Goal: Task Accomplishment & Management: Manage account settings

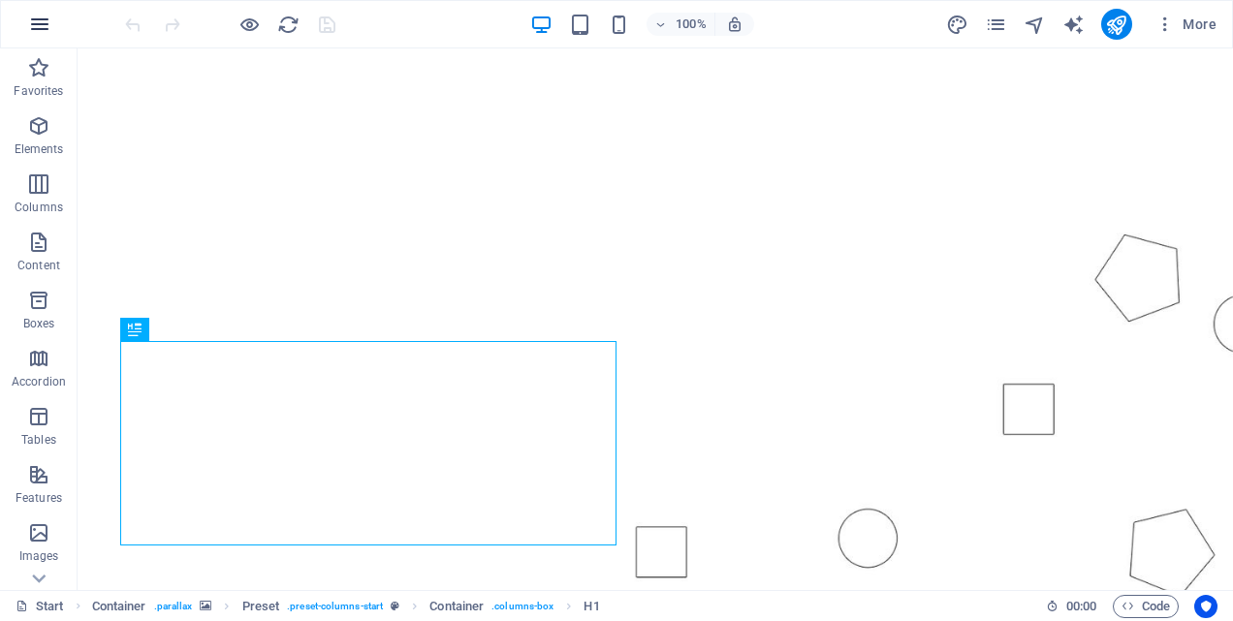
click at [39, 20] on icon "button" at bounding box center [39, 24] width 23 height 23
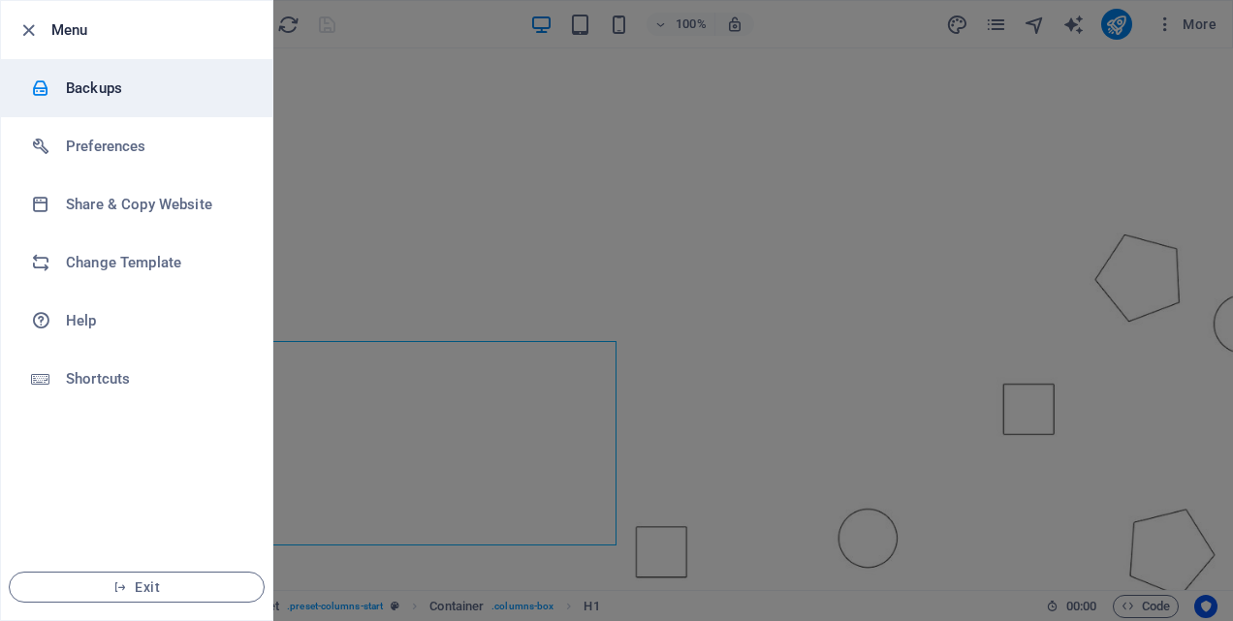
click at [101, 77] on h6 "Backups" at bounding box center [155, 88] width 179 height 23
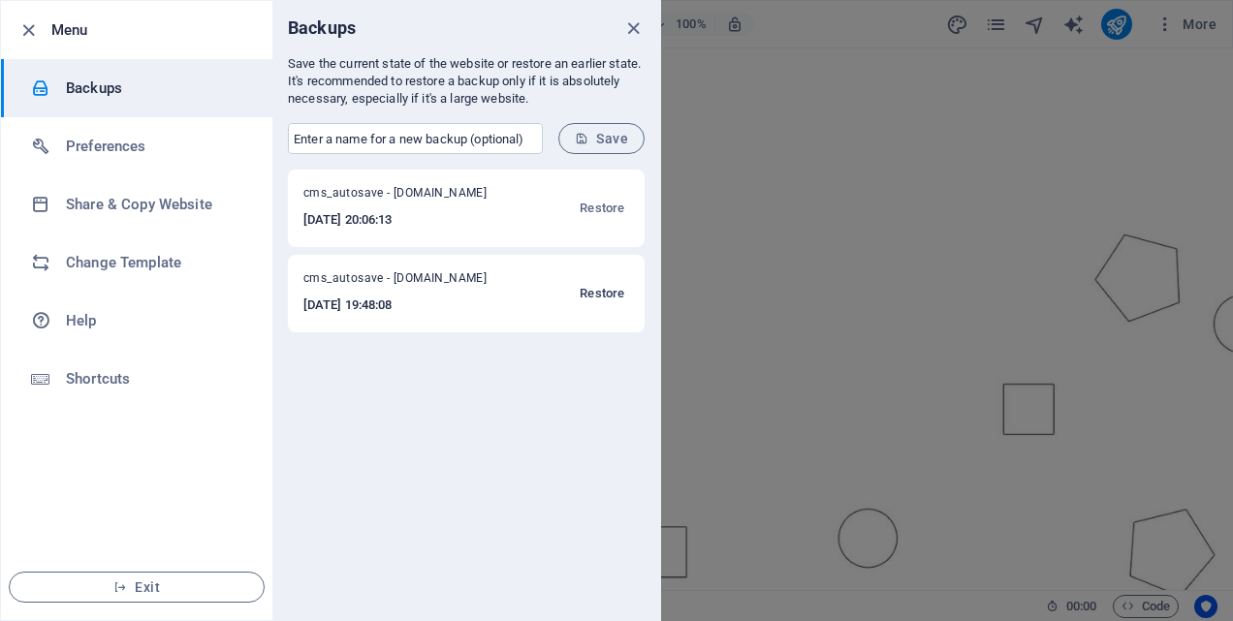
click at [602, 294] on span "Restore" at bounding box center [601, 293] width 45 height 23
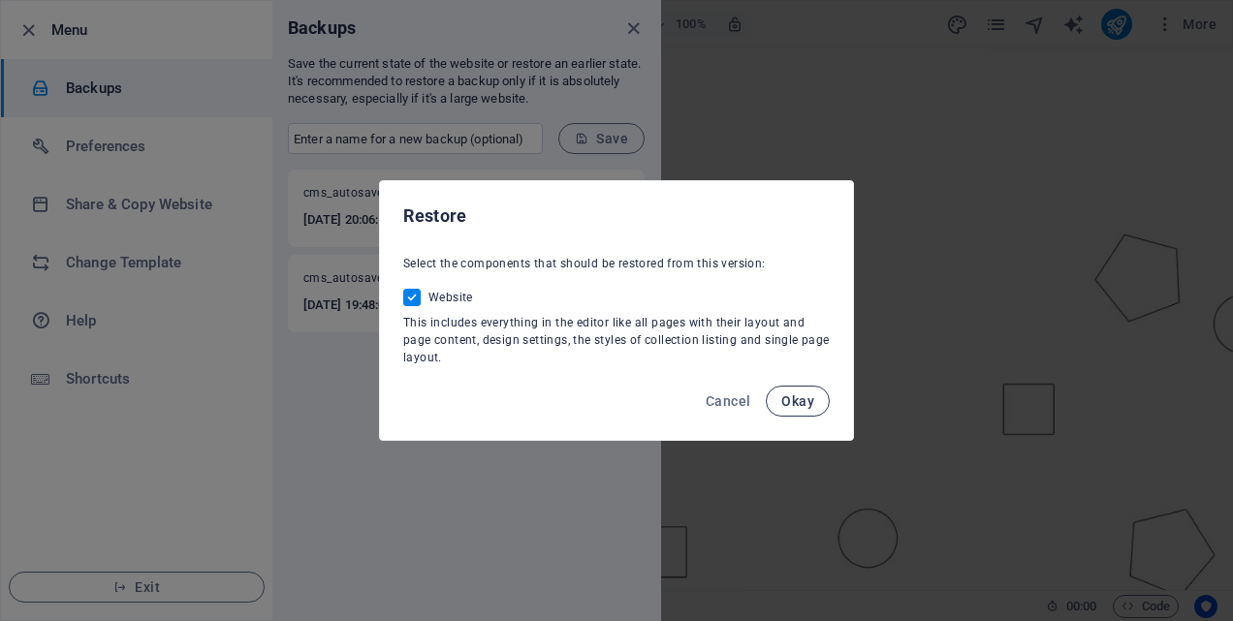
click at [798, 398] on span "Okay" at bounding box center [797, 401] width 33 height 16
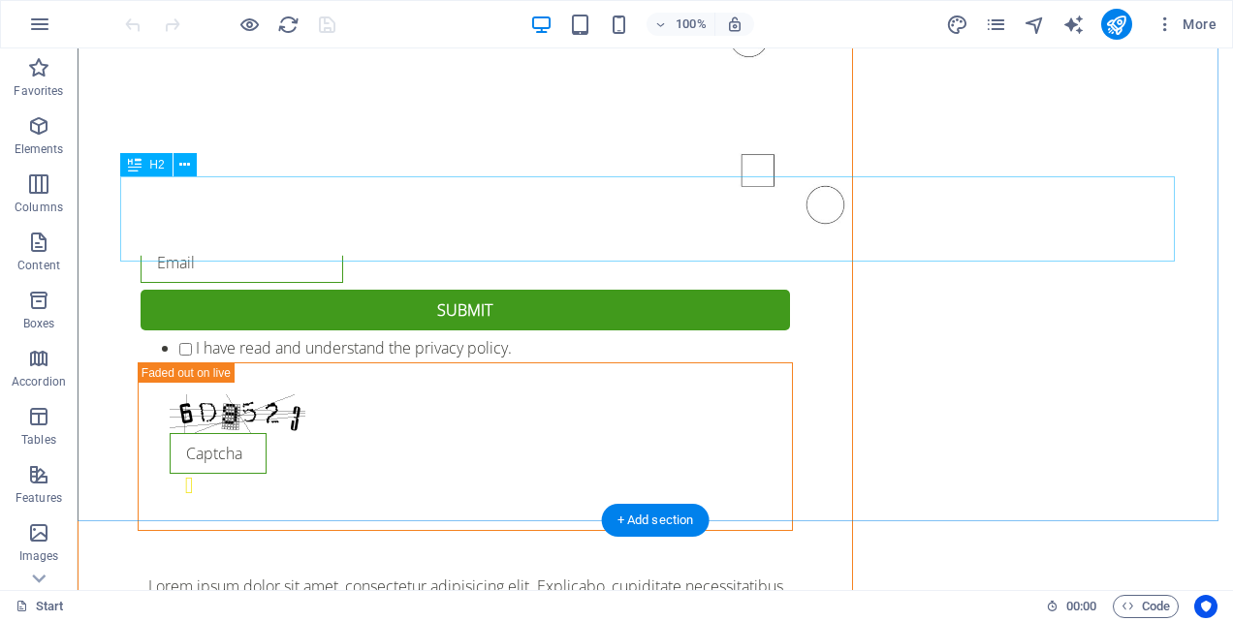
scroll to position [2718, 0]
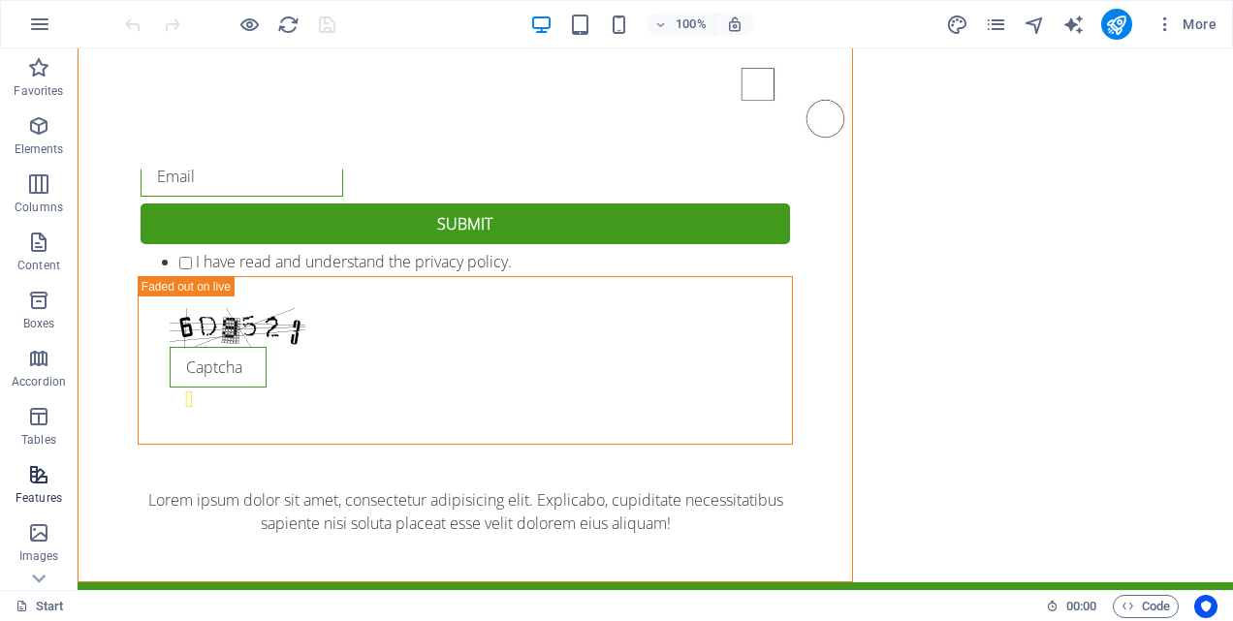
click at [45, 473] on icon "button" at bounding box center [38, 474] width 23 height 23
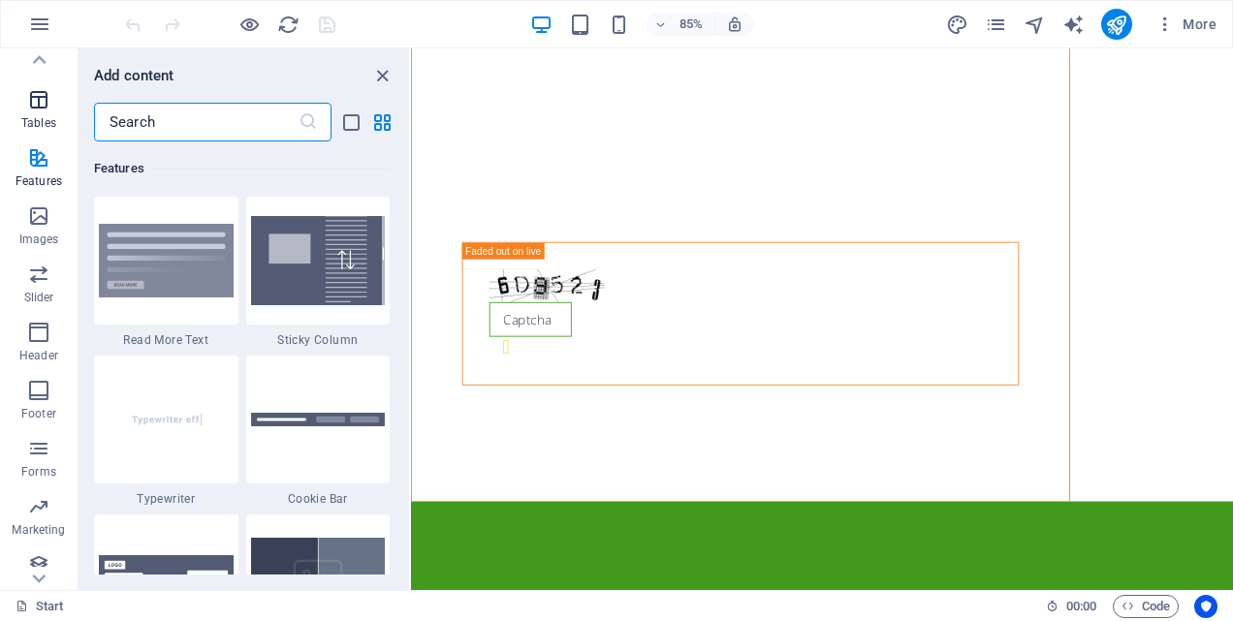
scroll to position [329, 0]
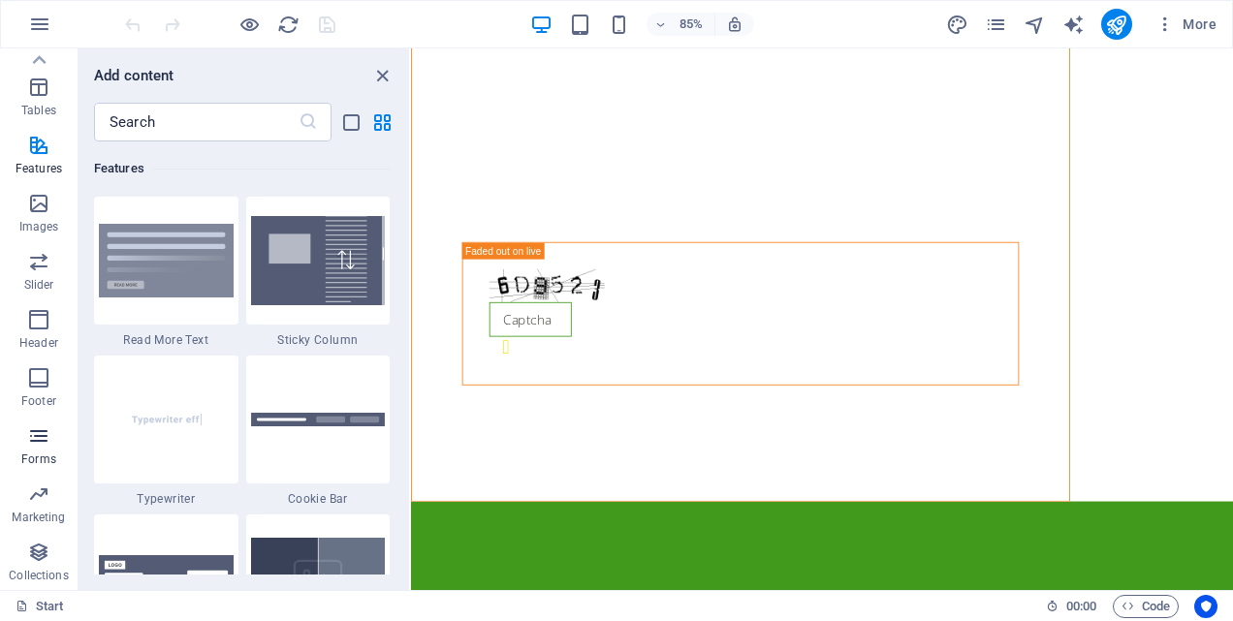
click at [43, 432] on icon "button" at bounding box center [38, 435] width 23 height 23
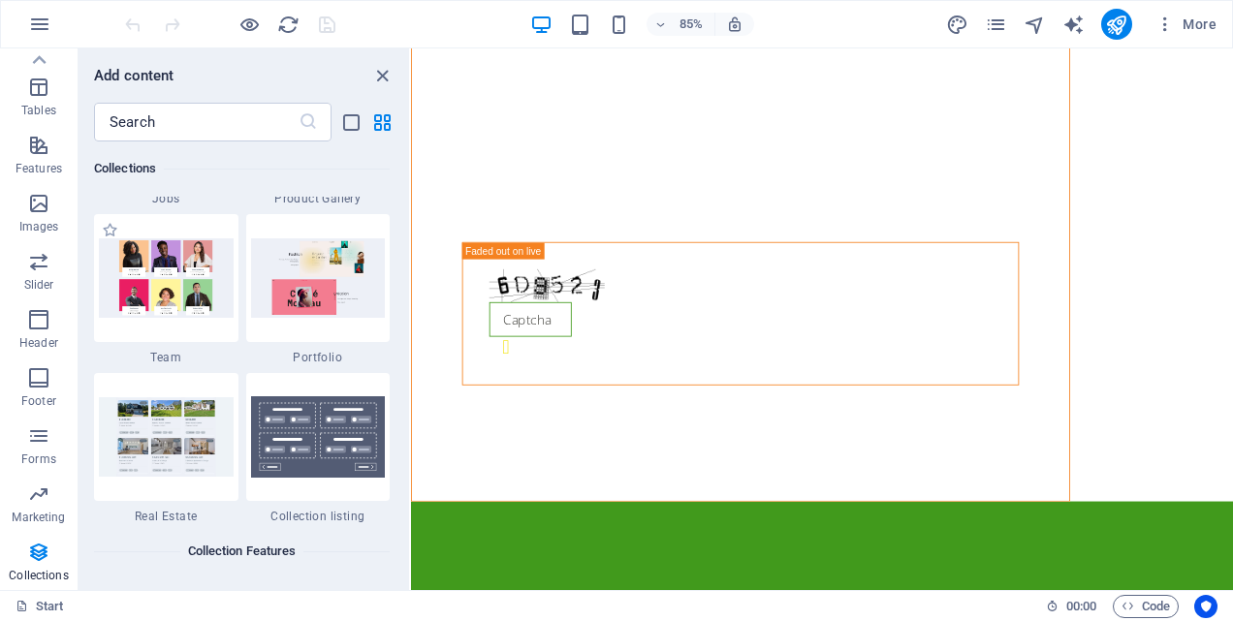
scroll to position [18280, 0]
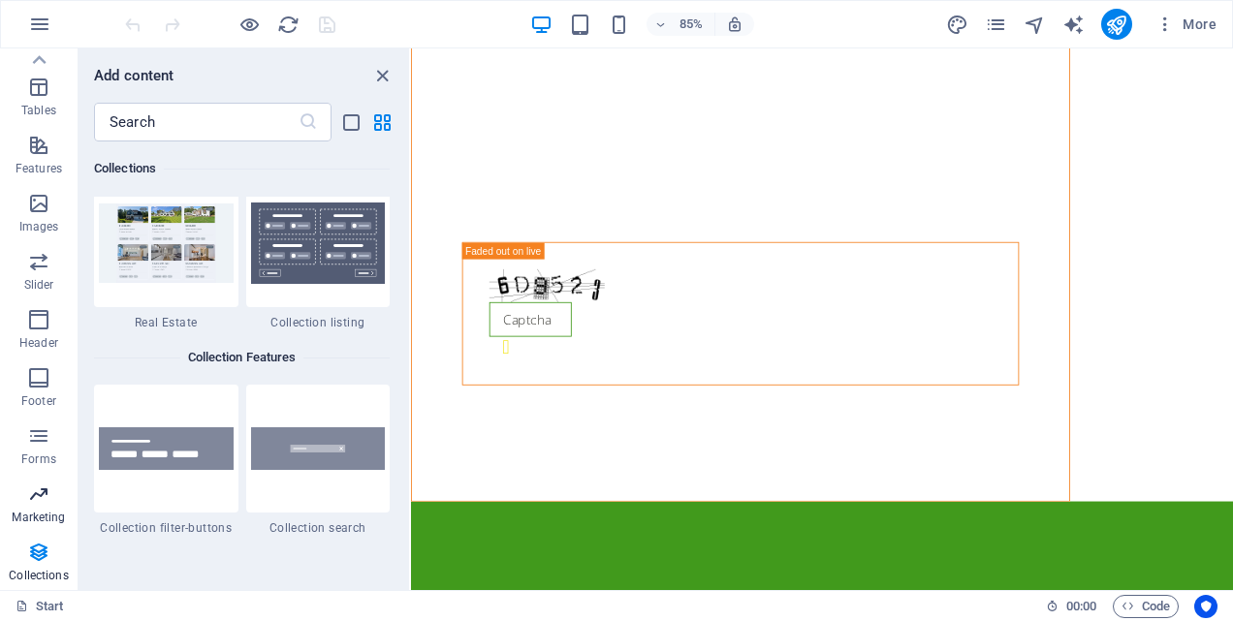
click at [45, 502] on icon "button" at bounding box center [38, 494] width 23 height 23
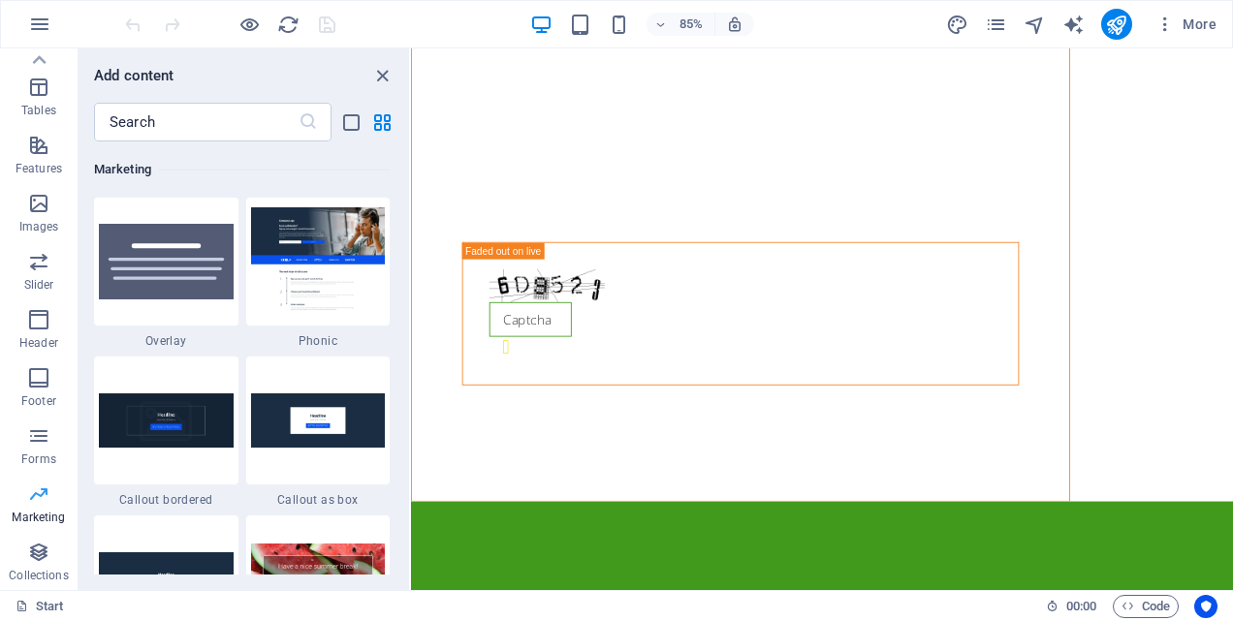
scroll to position [15784, 0]
click at [44, 440] on icon "button" at bounding box center [38, 435] width 23 height 23
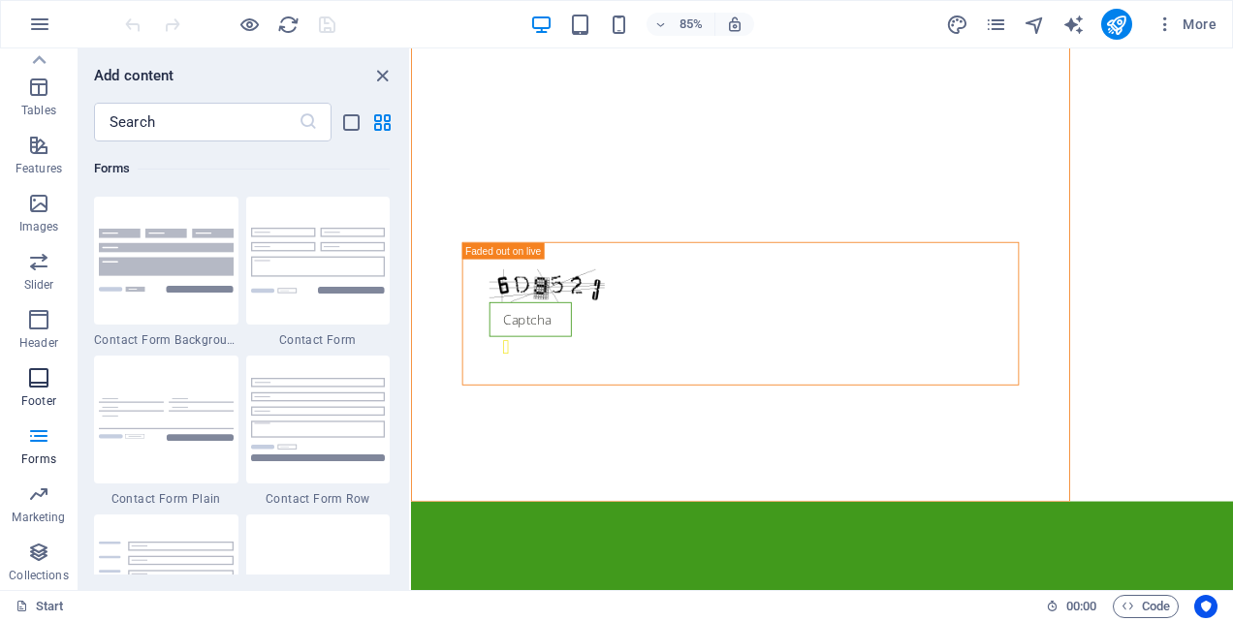
click at [35, 380] on icon "button" at bounding box center [38, 377] width 23 height 23
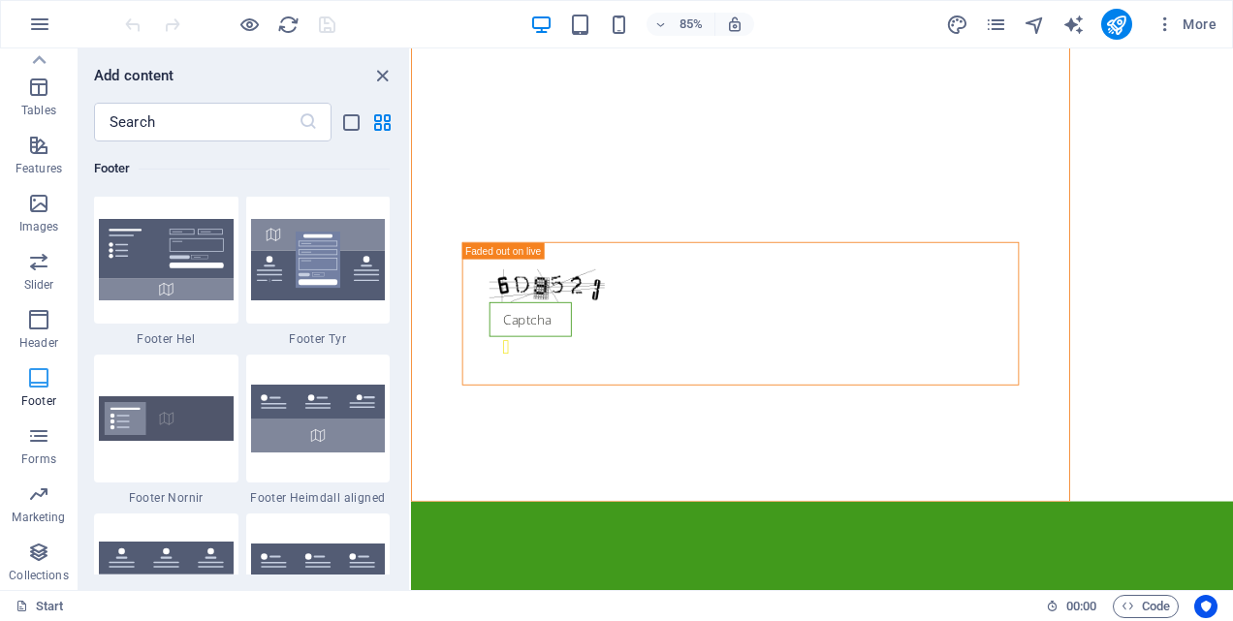
scroll to position [12829, 0]
click at [44, 320] on icon "button" at bounding box center [38, 319] width 23 height 23
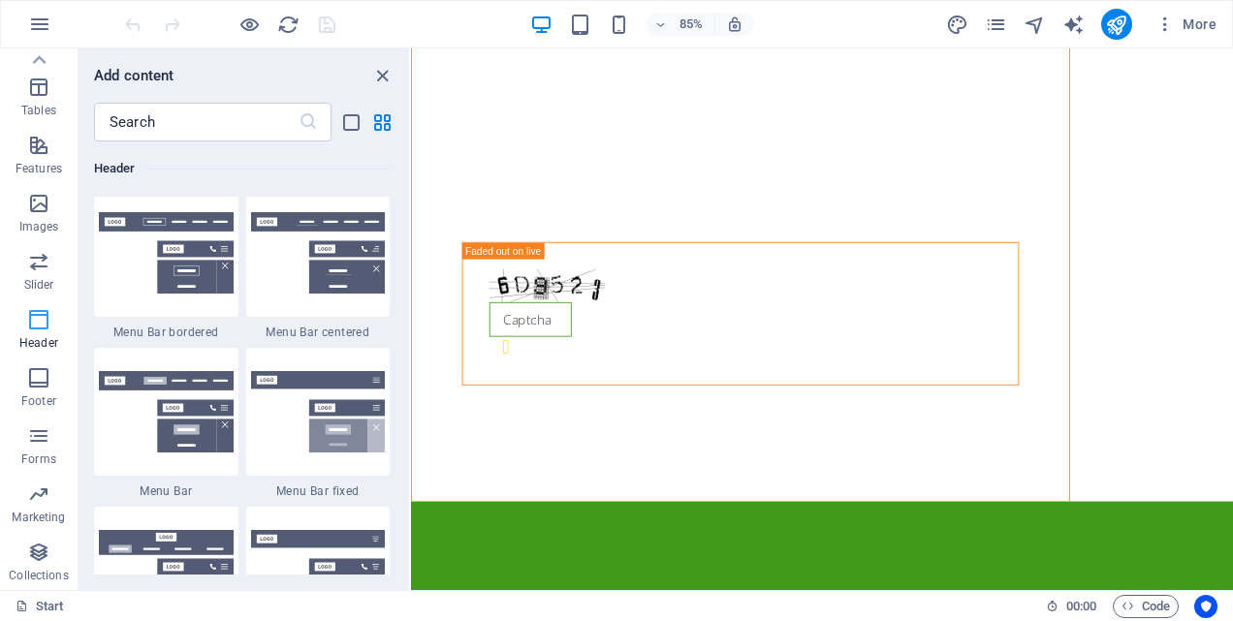
scroll to position [11669, 0]
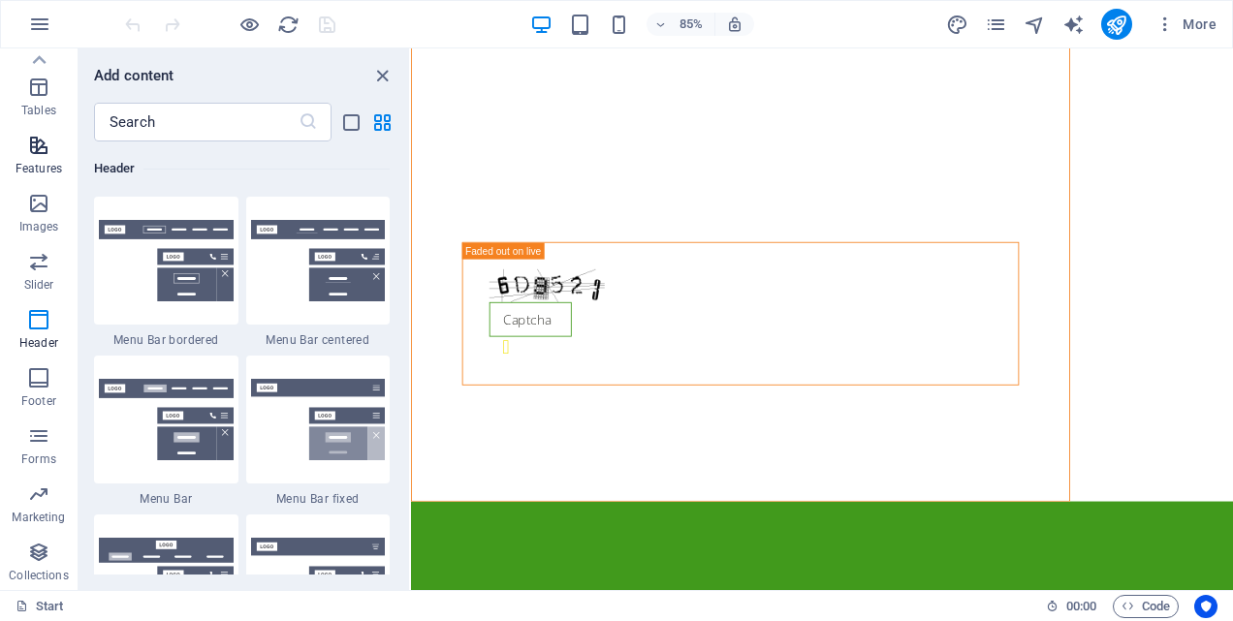
click at [35, 152] on icon "button" at bounding box center [38, 145] width 23 height 23
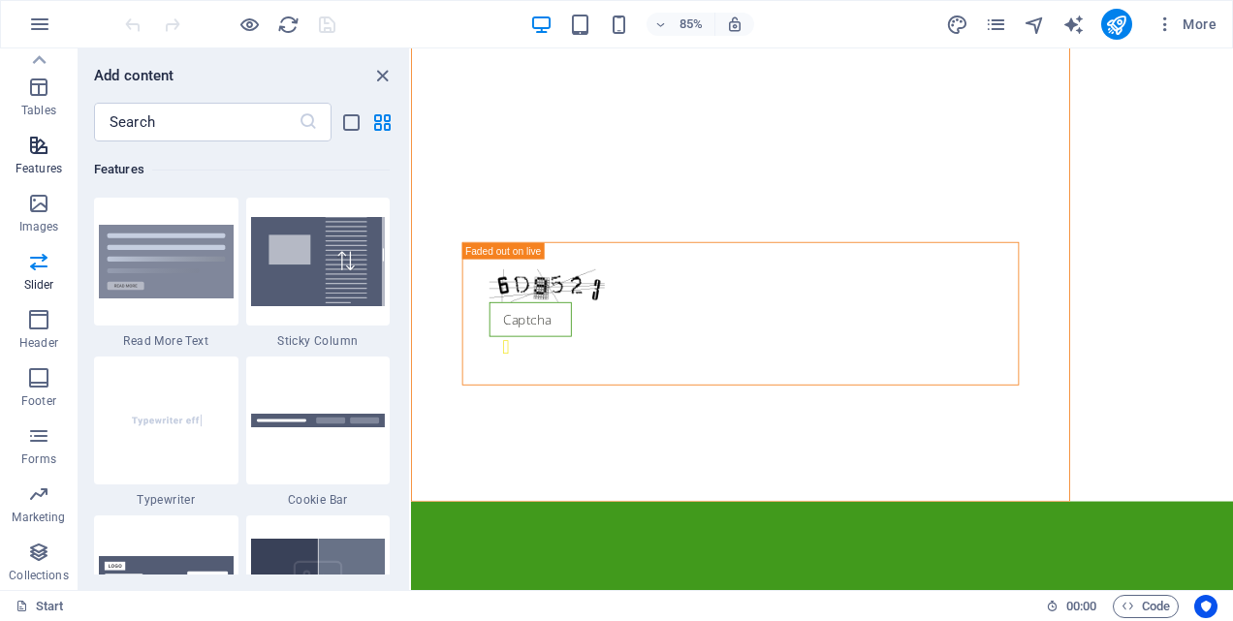
scroll to position [7553, 0]
click at [48, 101] on span "Tables" at bounding box center [39, 99] width 78 height 47
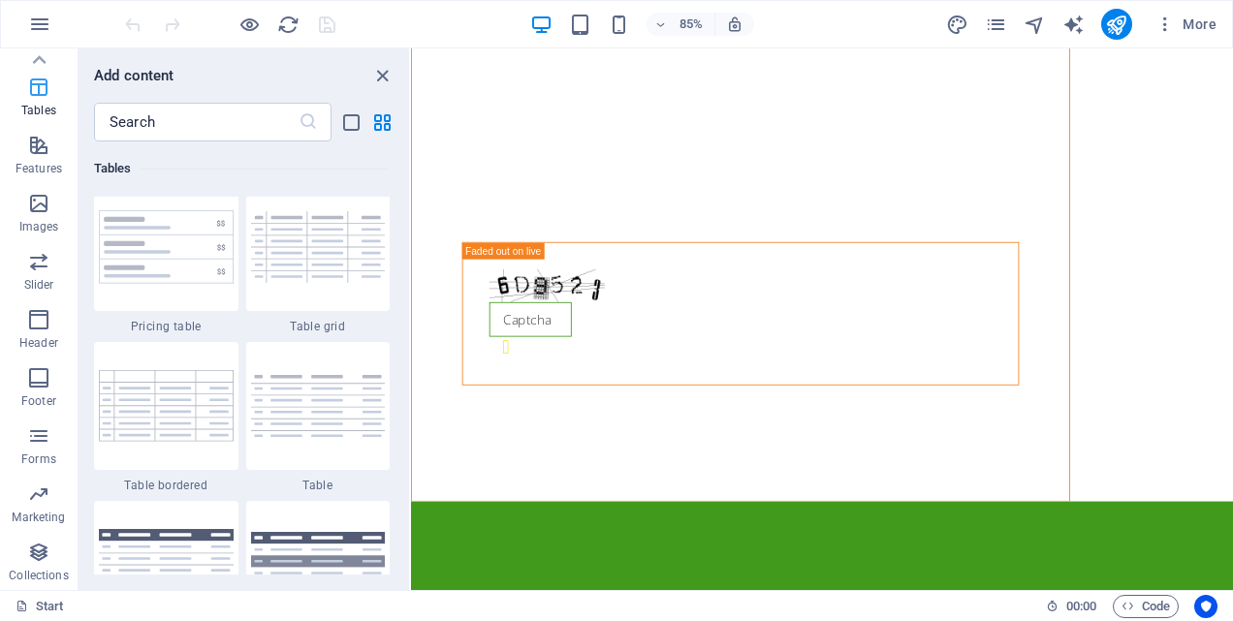
scroll to position [6712, 0]
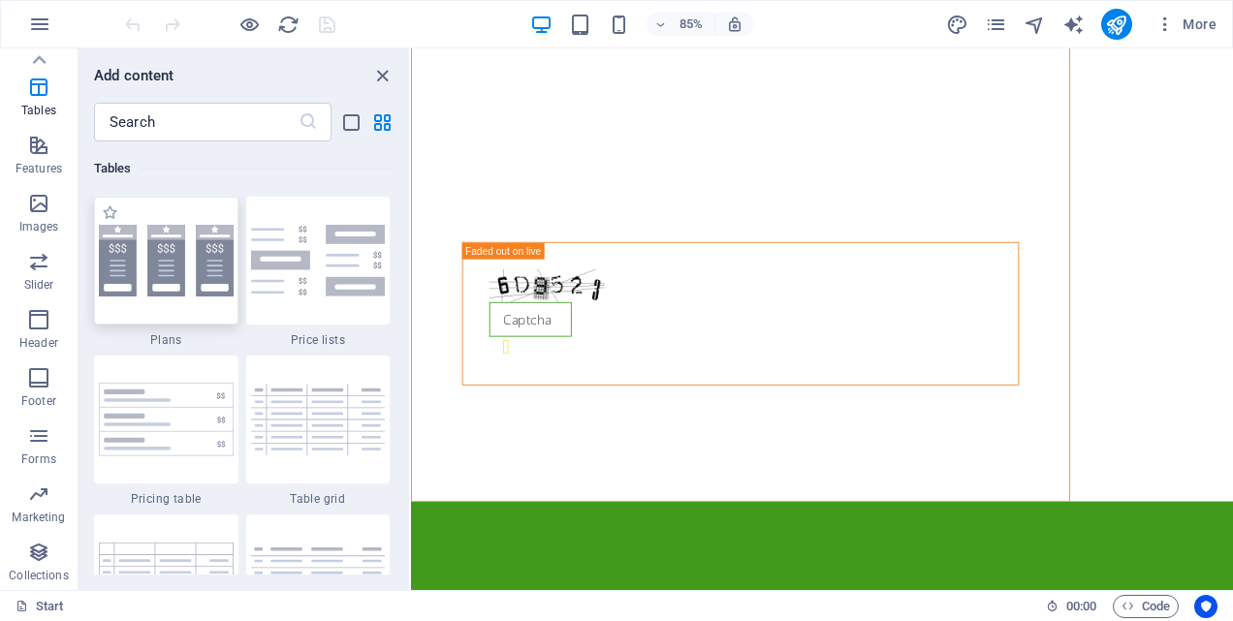
click at [176, 273] on img at bounding box center [166, 261] width 135 height 72
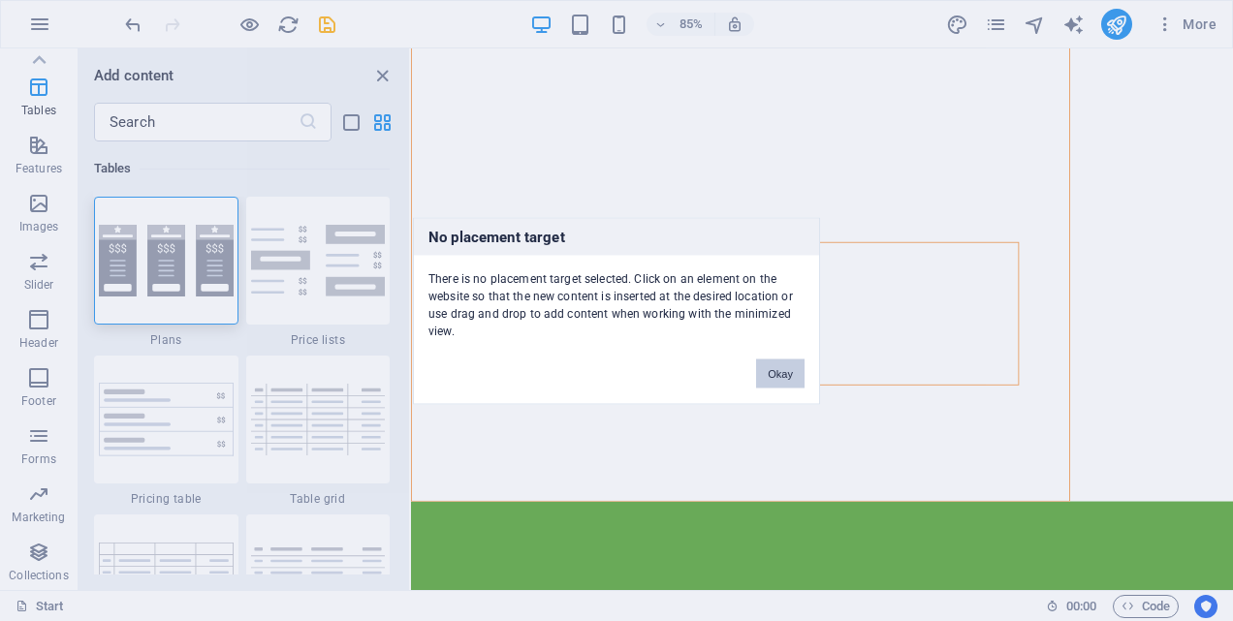
click at [781, 371] on button "Okay" at bounding box center [780, 373] width 48 height 29
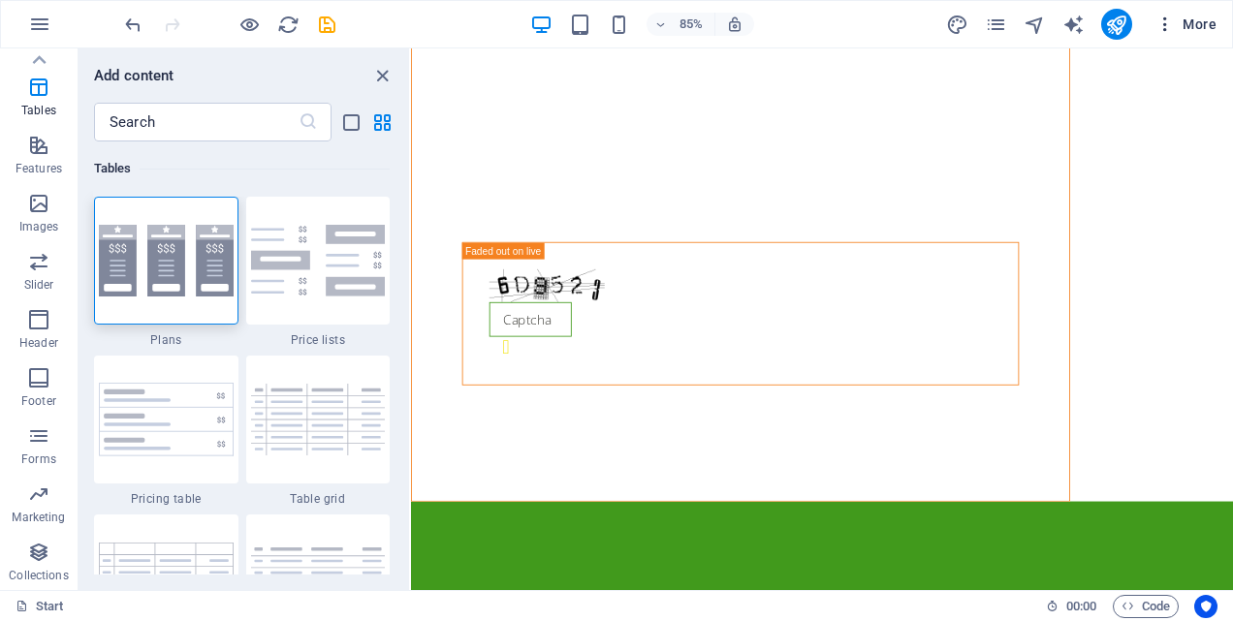
click at [1167, 25] on icon "button" at bounding box center [1164, 24] width 19 height 19
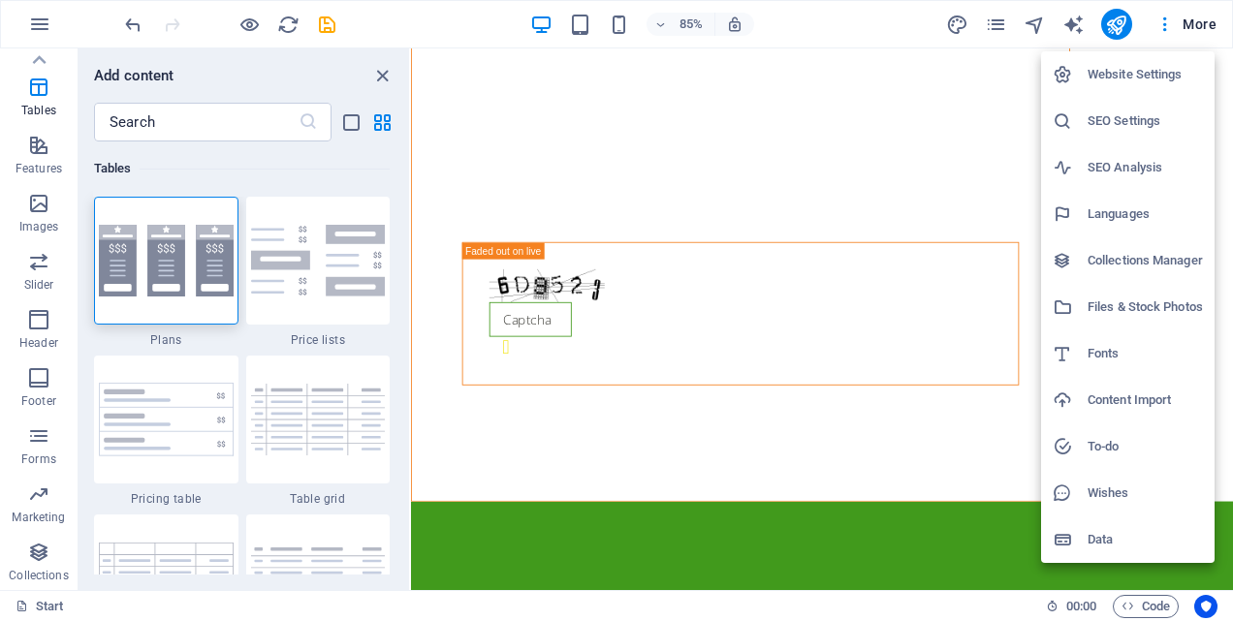
click at [39, 27] on div at bounding box center [616, 310] width 1233 height 621
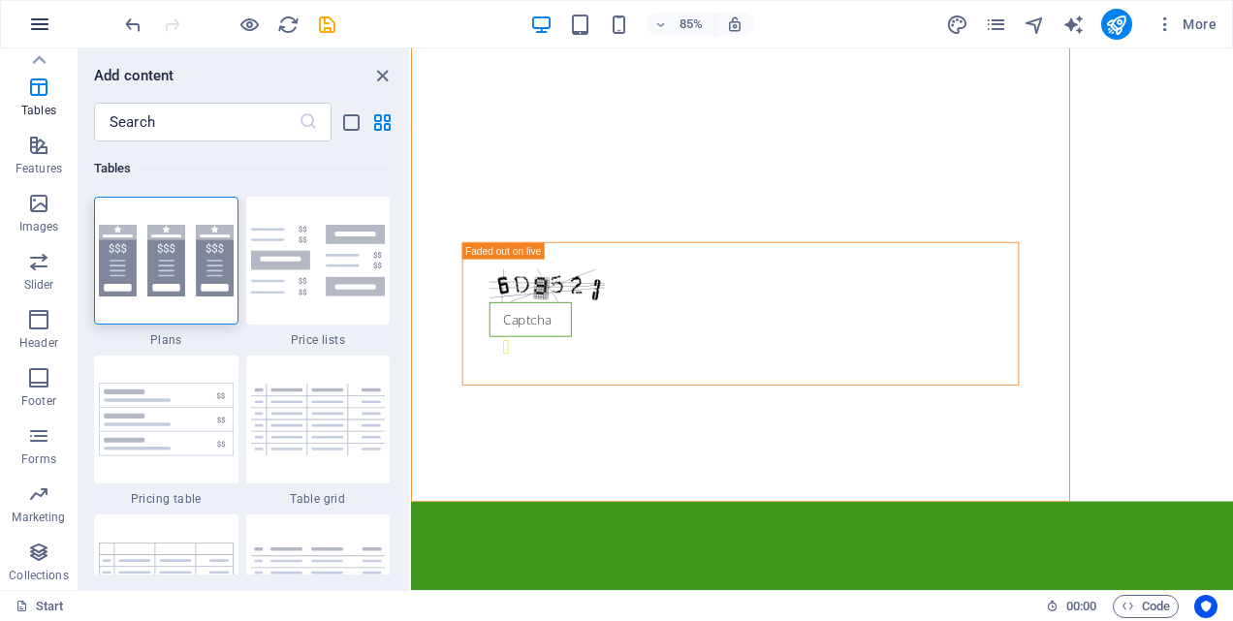
click at [40, 21] on icon "button" at bounding box center [39, 24] width 23 height 23
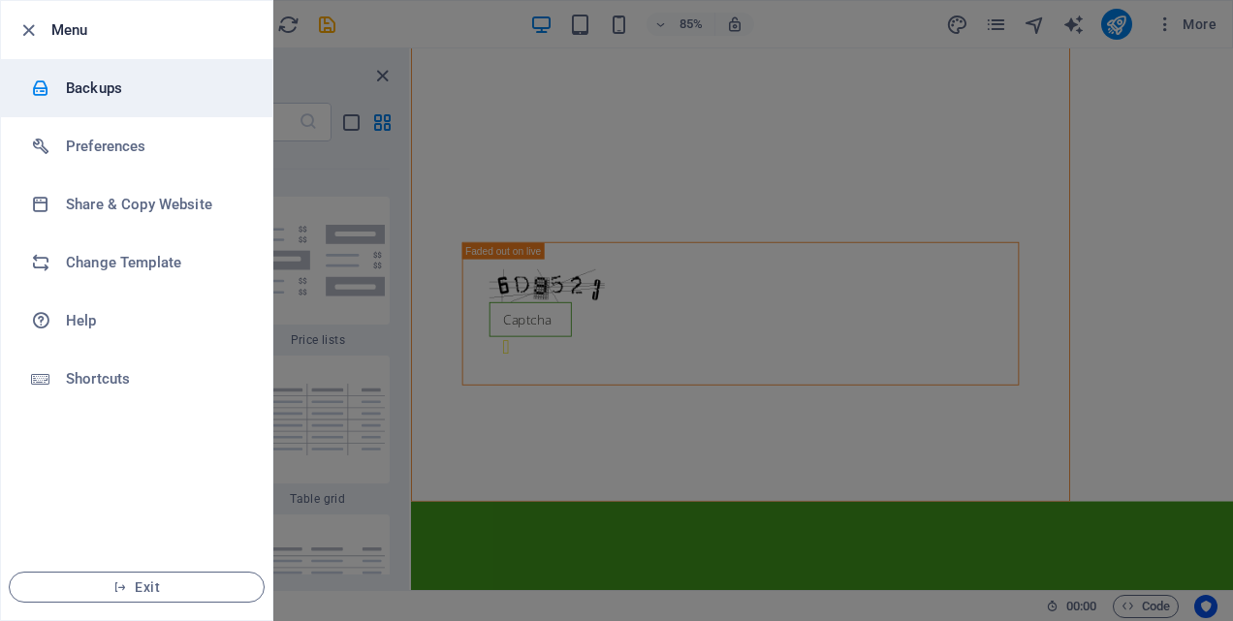
click at [93, 83] on h6 "Backups" at bounding box center [155, 88] width 179 height 23
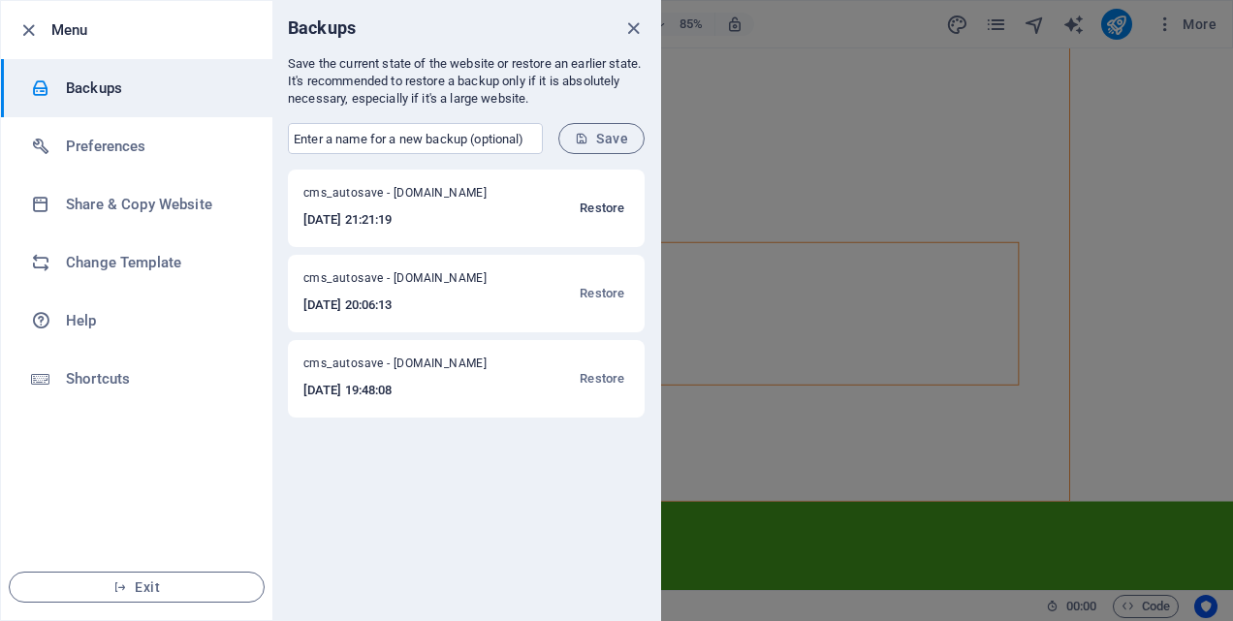
click at [590, 204] on span "Restore" at bounding box center [601, 208] width 45 height 23
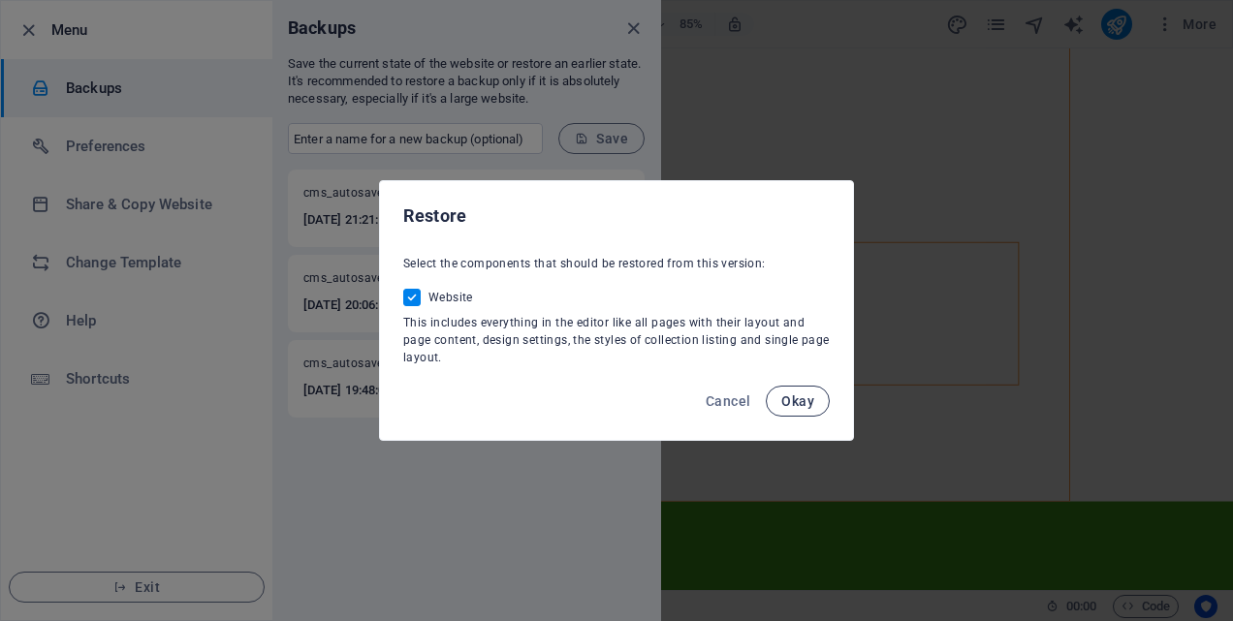
click at [802, 395] on span "Okay" at bounding box center [797, 401] width 33 height 16
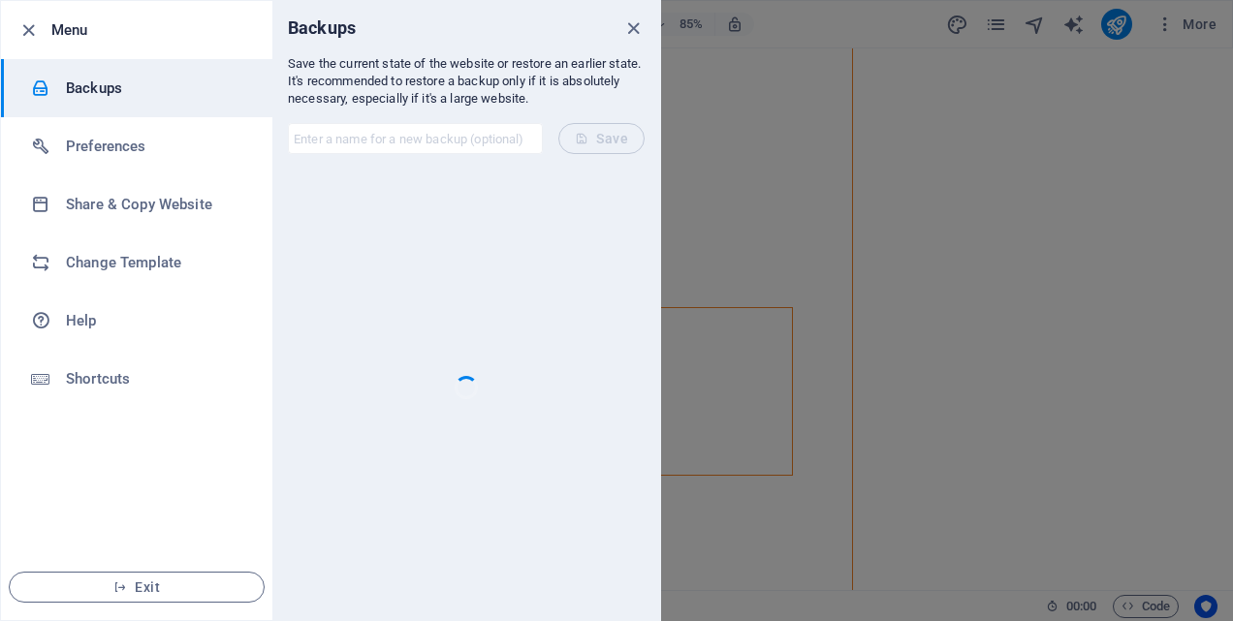
scroll to position [2718, 0]
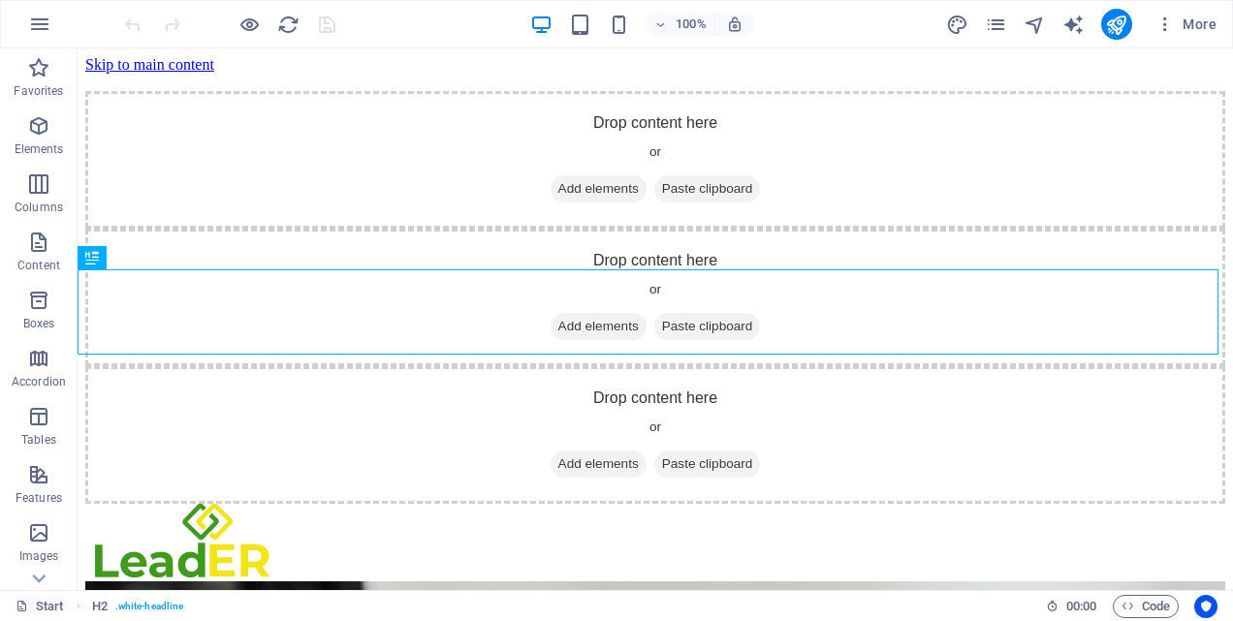
scroll to position [1686, 0]
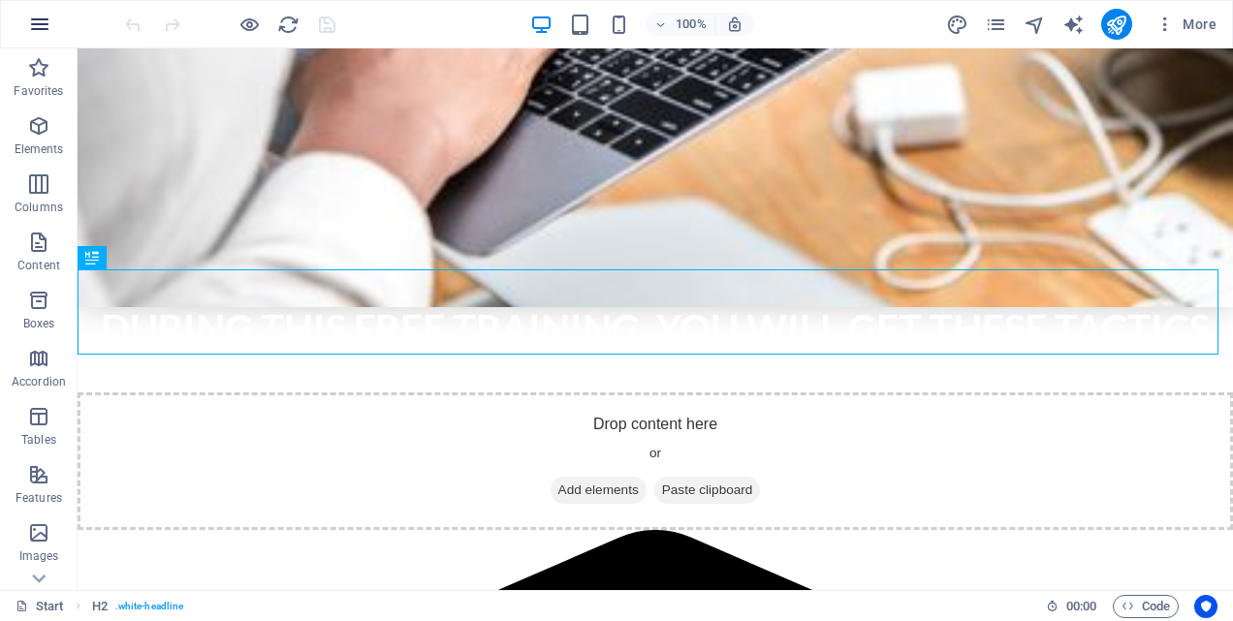
click at [43, 27] on icon "button" at bounding box center [39, 24] width 23 height 23
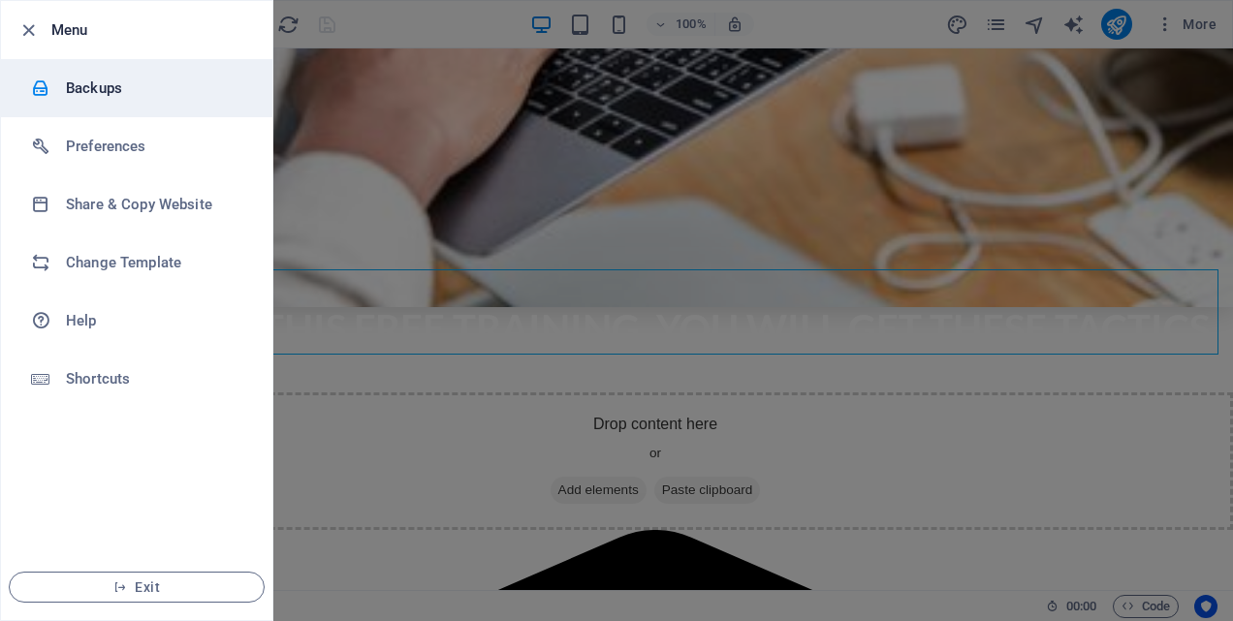
click at [85, 88] on h6 "Backups" at bounding box center [155, 88] width 179 height 23
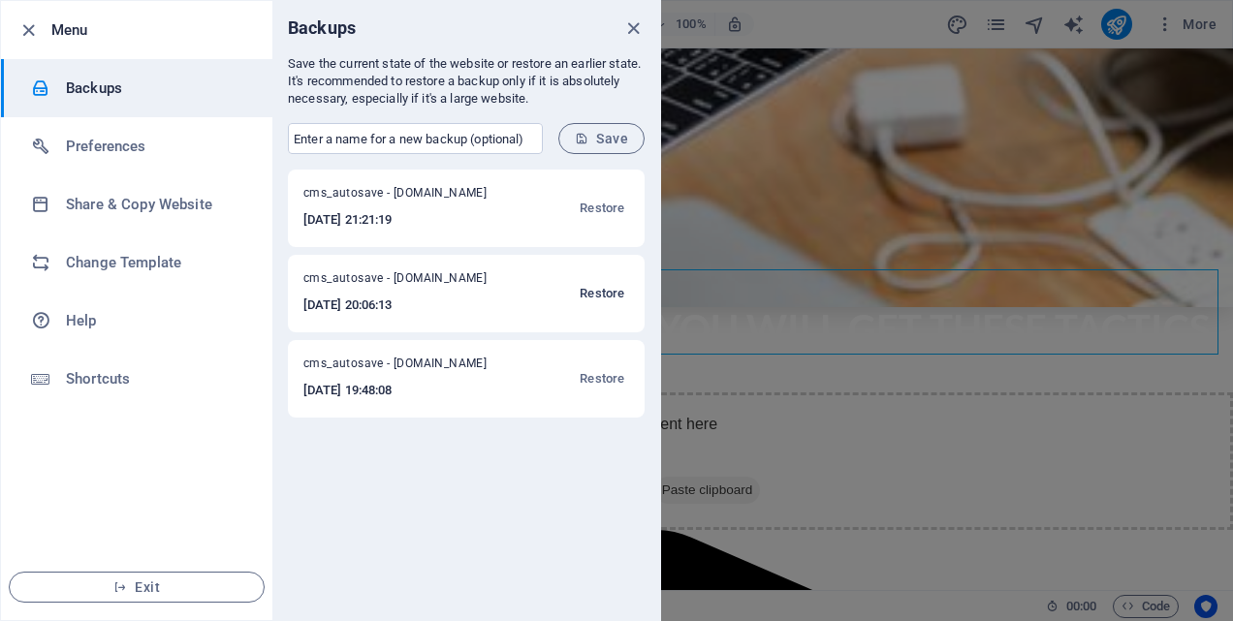
click at [600, 291] on span "Restore" at bounding box center [601, 293] width 45 height 23
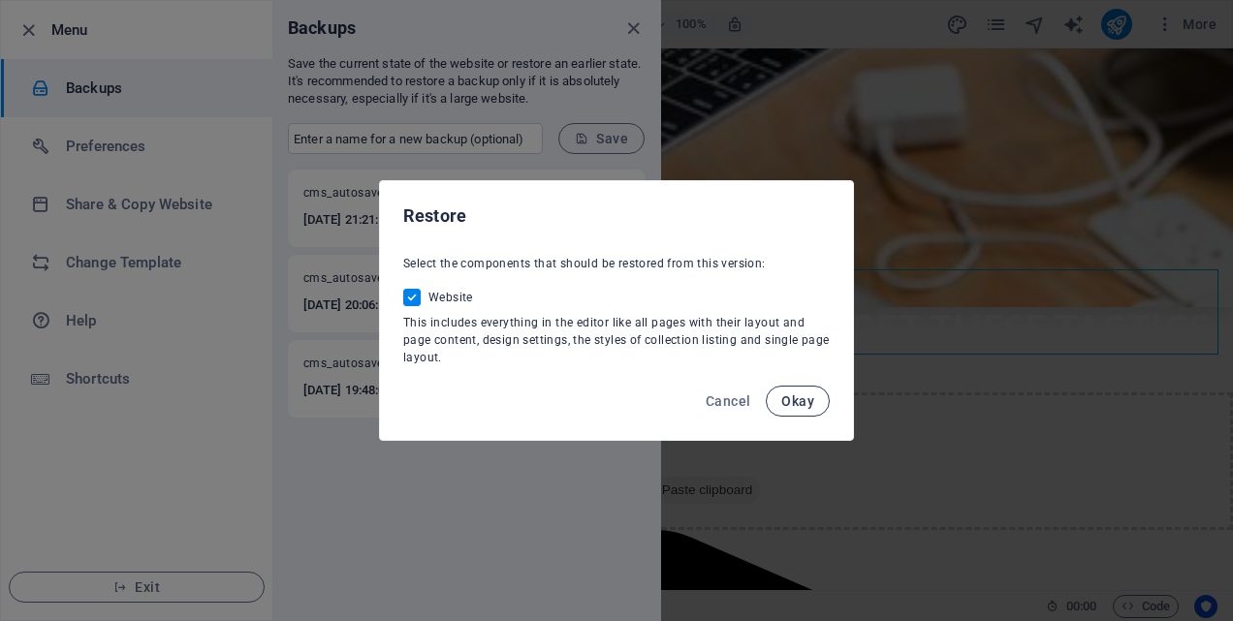
click at [799, 405] on span "Okay" at bounding box center [797, 401] width 33 height 16
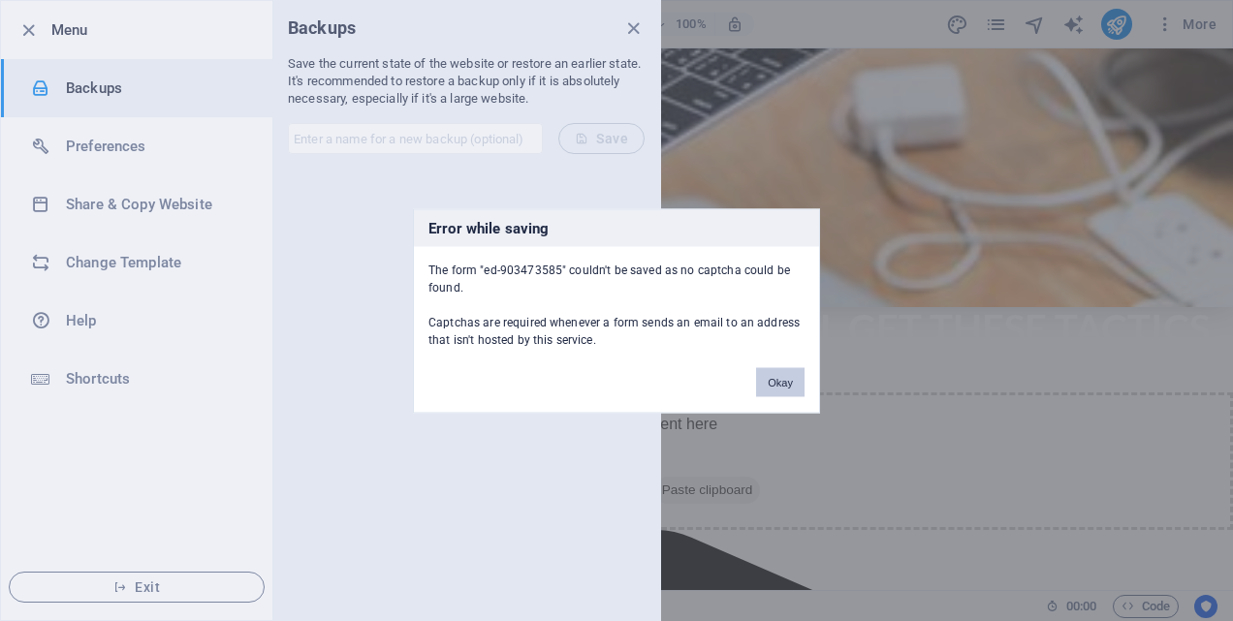
scroll to position [7745, 0]
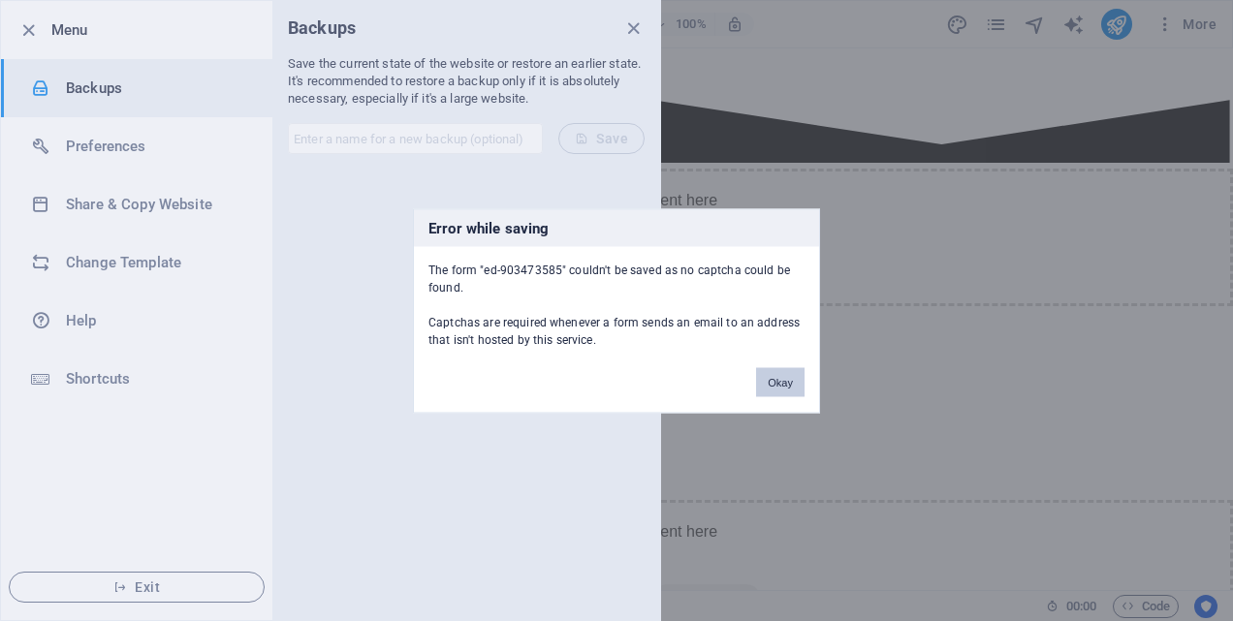
click at [773, 378] on button "Okay" at bounding box center [780, 381] width 48 height 29
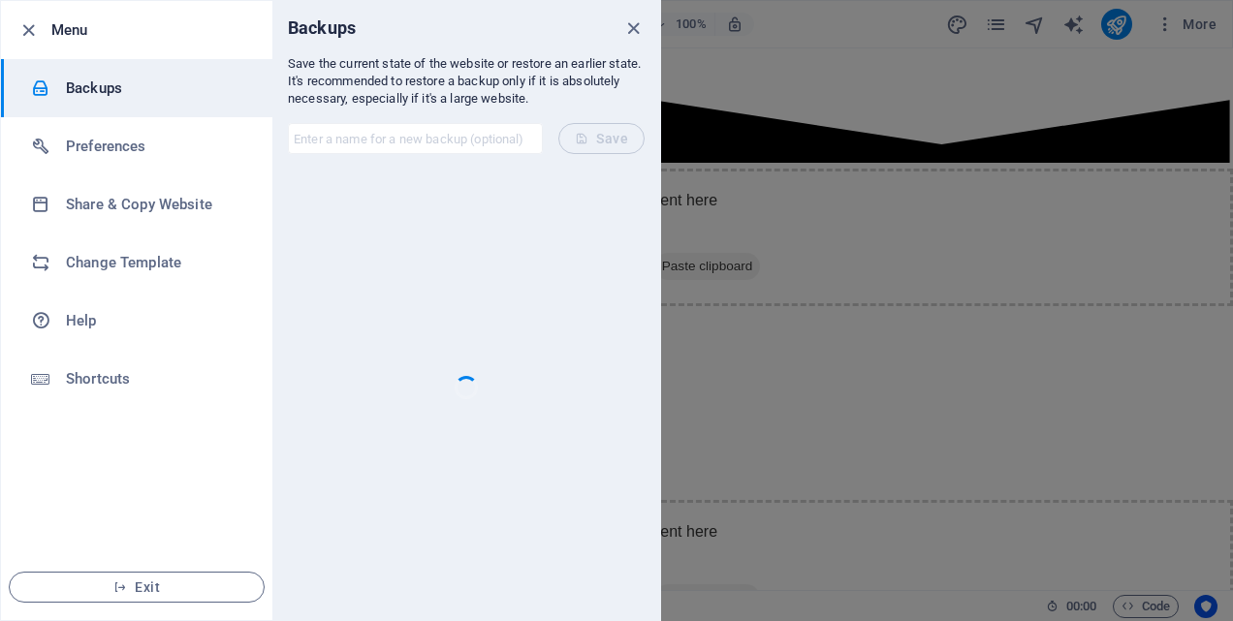
click at [91, 81] on h6 "Backups" at bounding box center [155, 88] width 179 height 23
click at [836, 620] on html "mazaotele.co.ke Start Favorites Elements Columns Content Boxes Accordion Tables…" at bounding box center [616, 310] width 1233 height 621
